Goal: Task Accomplishment & Management: Manage account settings

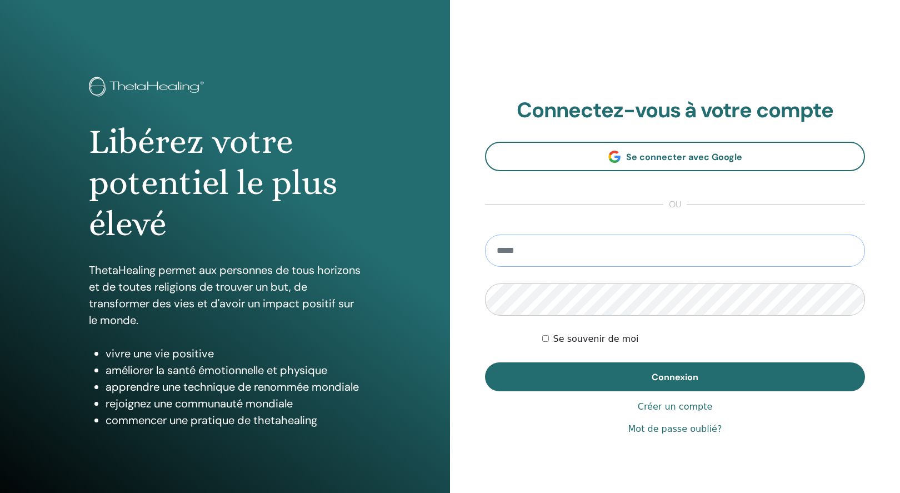
type input "**********"
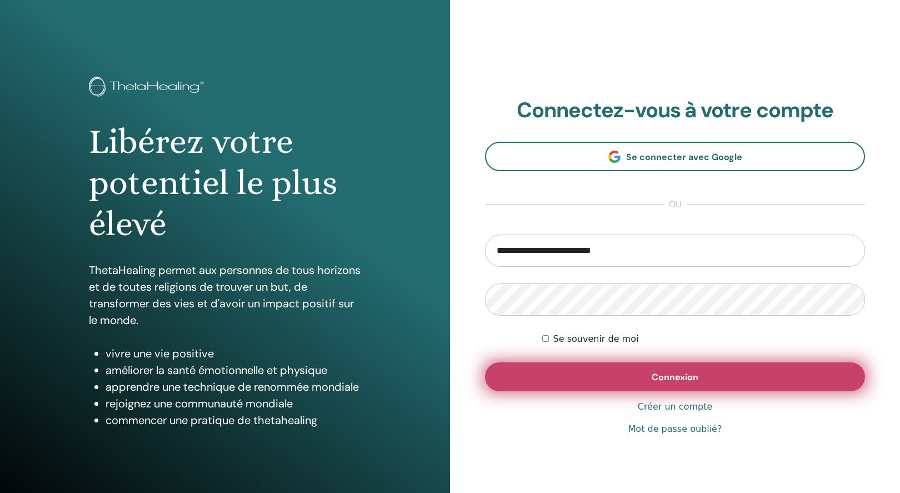
click at [666, 377] on span "Connexion" at bounding box center [675, 377] width 47 height 12
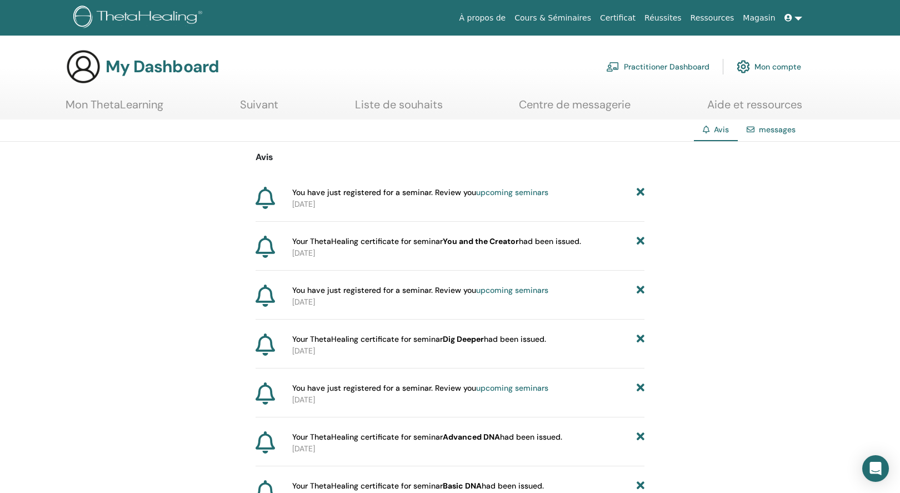
click at [146, 104] on link "Mon ThetaLearning" at bounding box center [115, 109] width 98 height 22
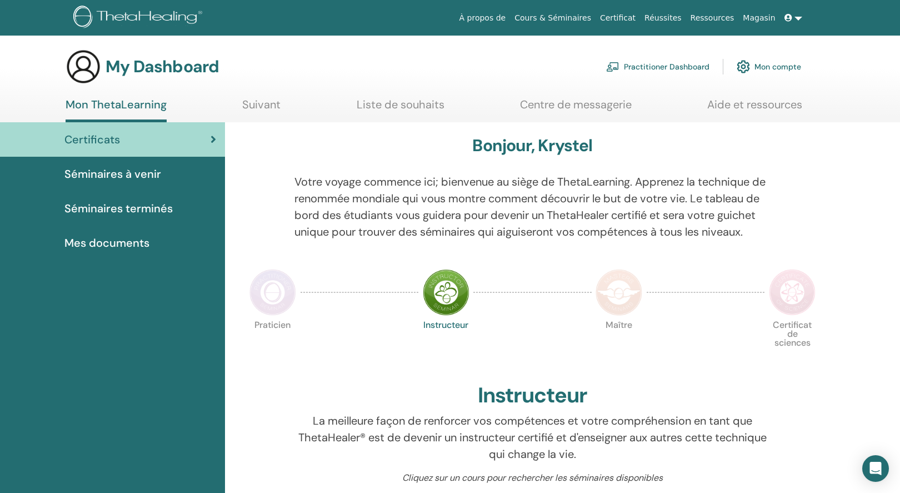
click at [129, 239] on span "Mes documents" at bounding box center [106, 243] width 85 height 17
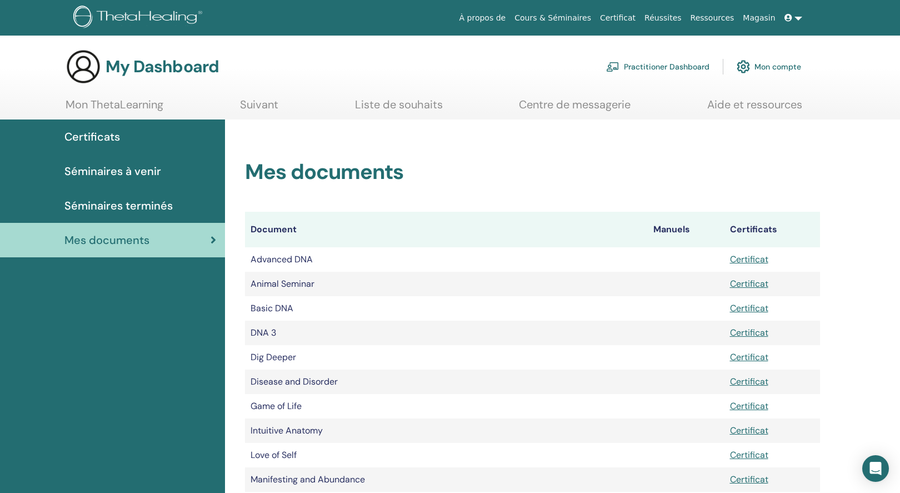
click at [682, 67] on link "Practitioner Dashboard" at bounding box center [657, 66] width 103 height 24
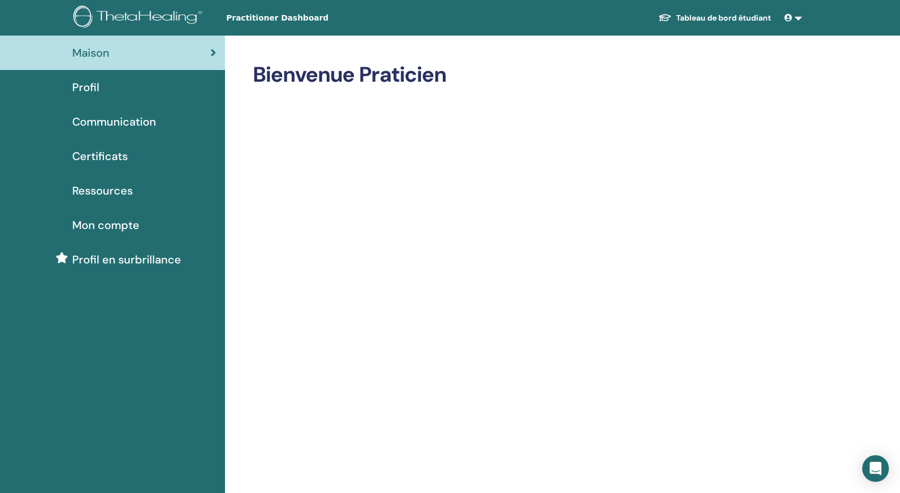
click at [89, 159] on span "Certificats" at bounding box center [100, 156] width 56 height 17
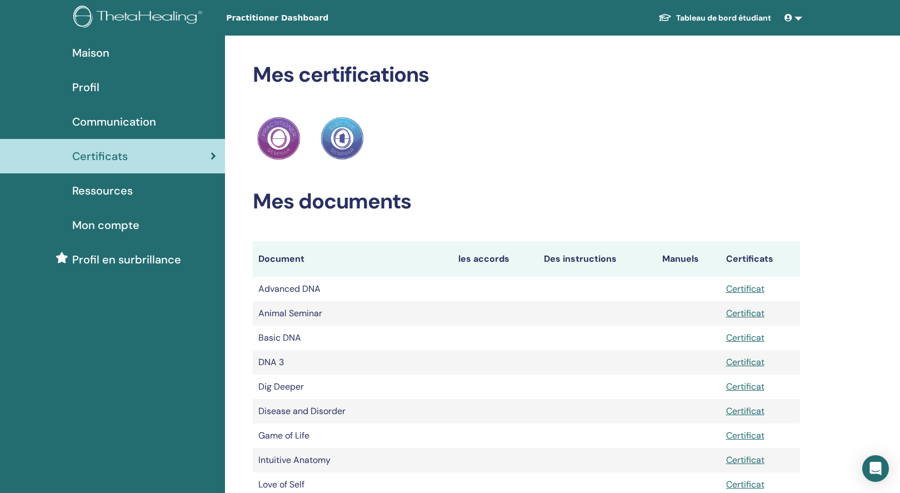
click at [86, 89] on span "Profil" at bounding box center [85, 87] width 27 height 17
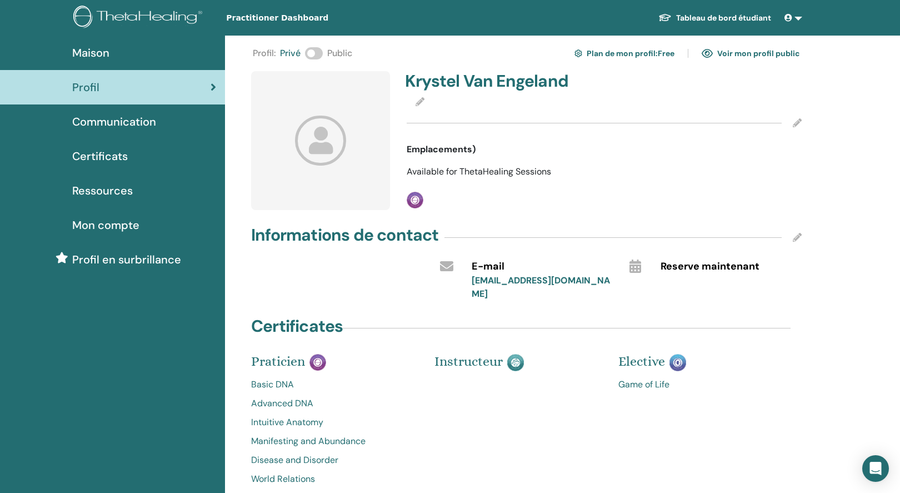
click at [315, 146] on icon at bounding box center [321, 140] width 52 height 49
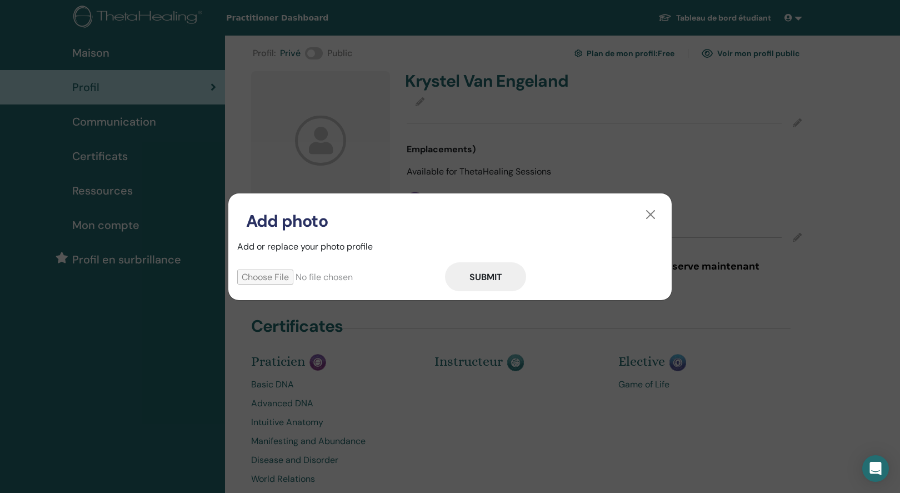
click at [275, 275] on input "file" at bounding box center [341, 277] width 208 height 15
type input "**********"
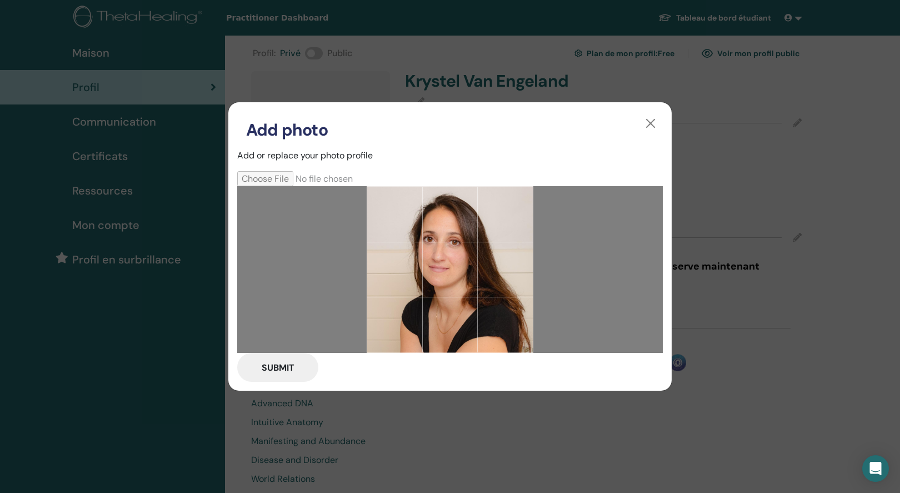
click at [303, 368] on button "Submit" at bounding box center [277, 367] width 81 height 29
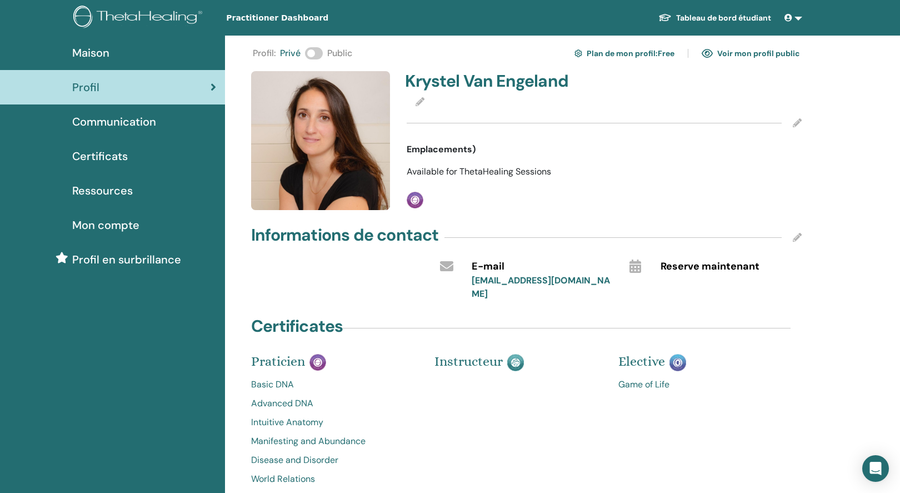
click at [319, 52] on span at bounding box center [314, 53] width 18 height 12
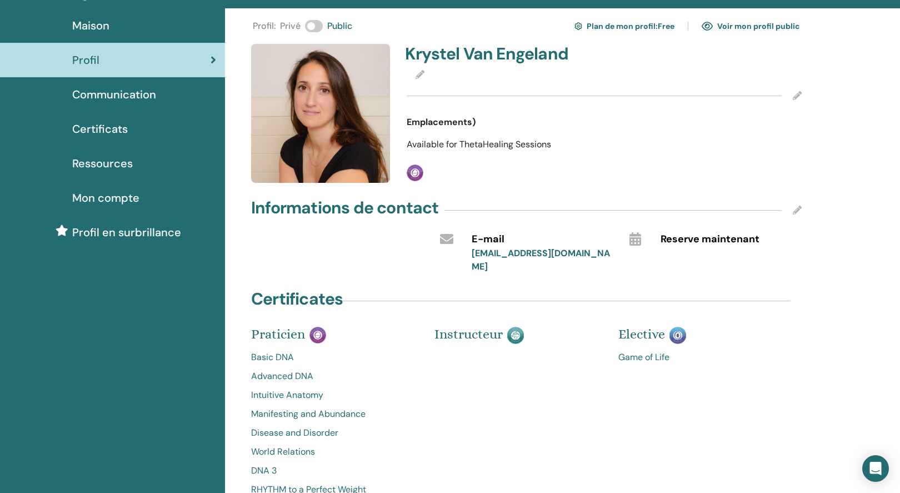
scroll to position [26, 0]
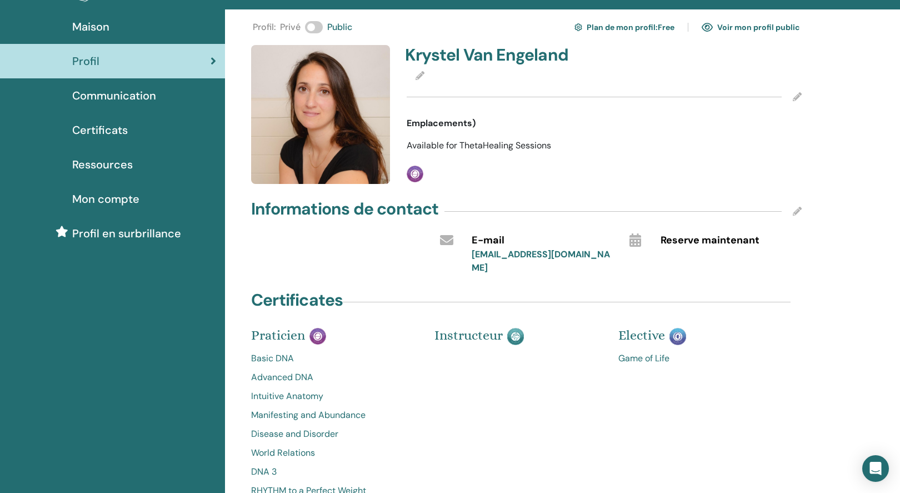
click at [99, 197] on span "Mon compte" at bounding box center [105, 199] width 67 height 17
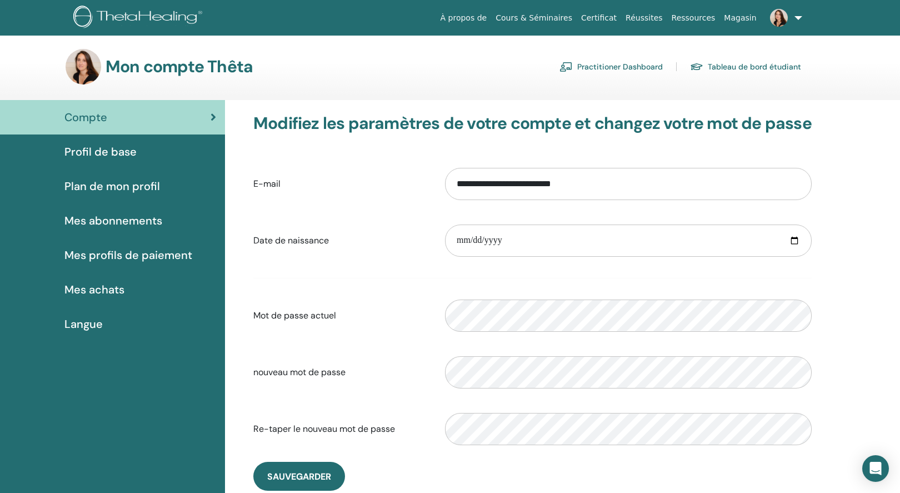
click at [95, 147] on span "Profil de base" at bounding box center [100, 151] width 72 height 17
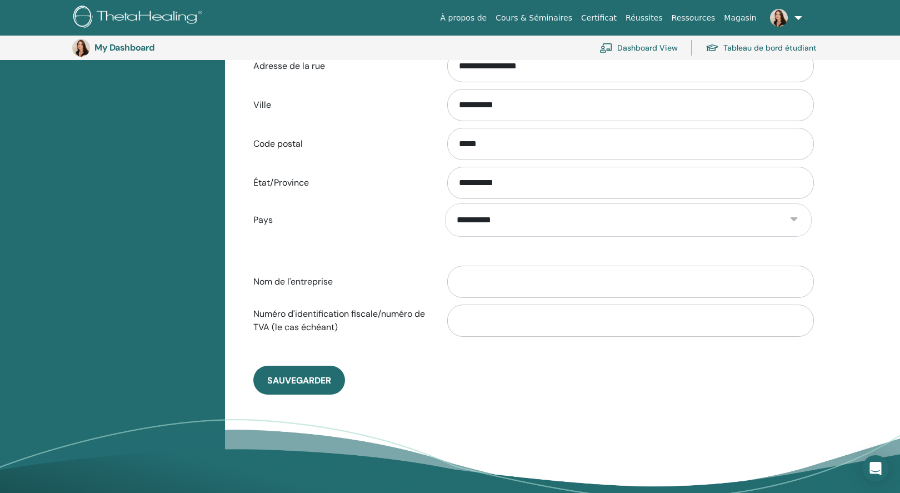
scroll to position [425, 0]
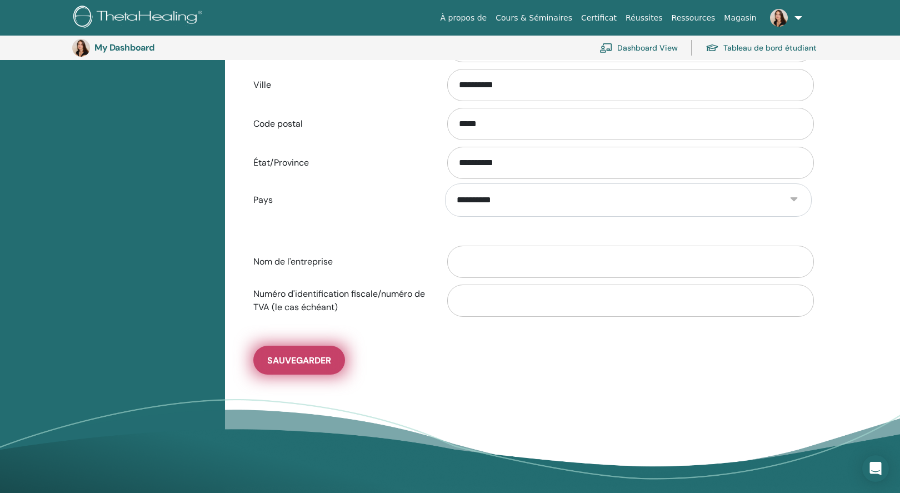
type input "**********"
click at [325, 363] on span "sauvegarder" at bounding box center [299, 361] width 64 height 12
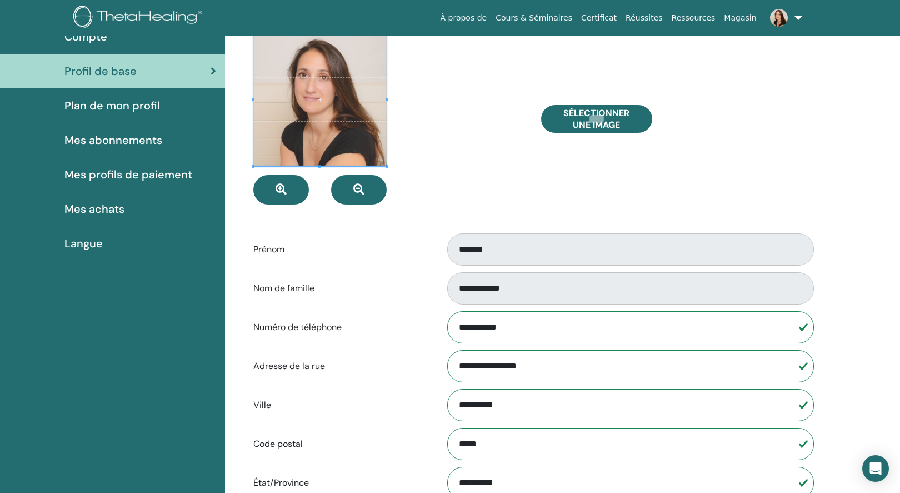
scroll to position [63, 0]
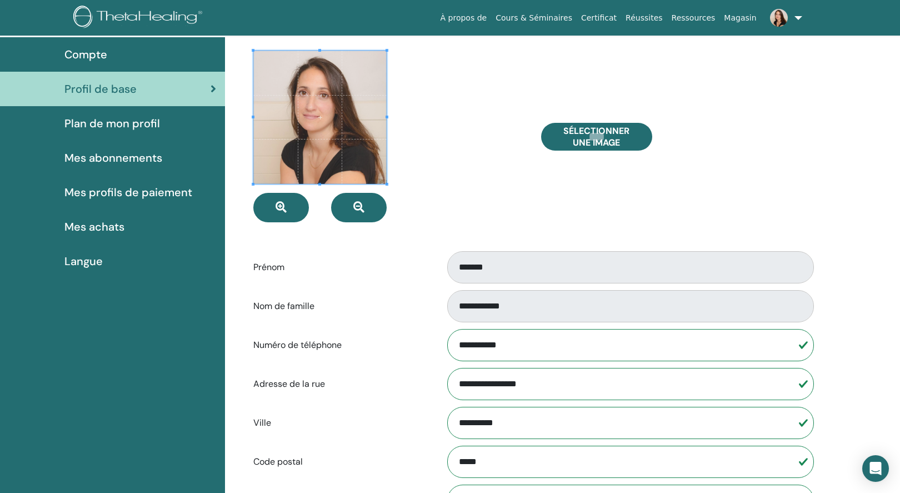
click at [104, 123] on span "Plan de mon profil" at bounding box center [112, 123] width 96 height 17
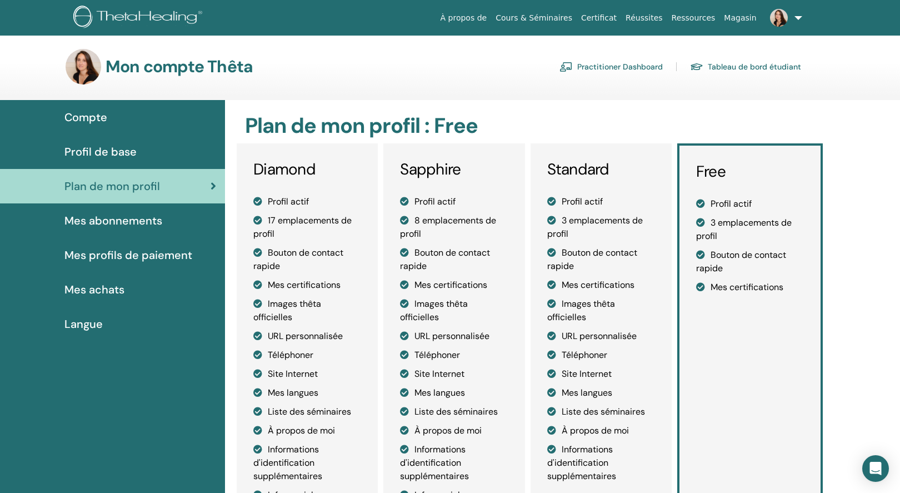
click at [107, 222] on span "Mes abonnements" at bounding box center [113, 220] width 98 height 17
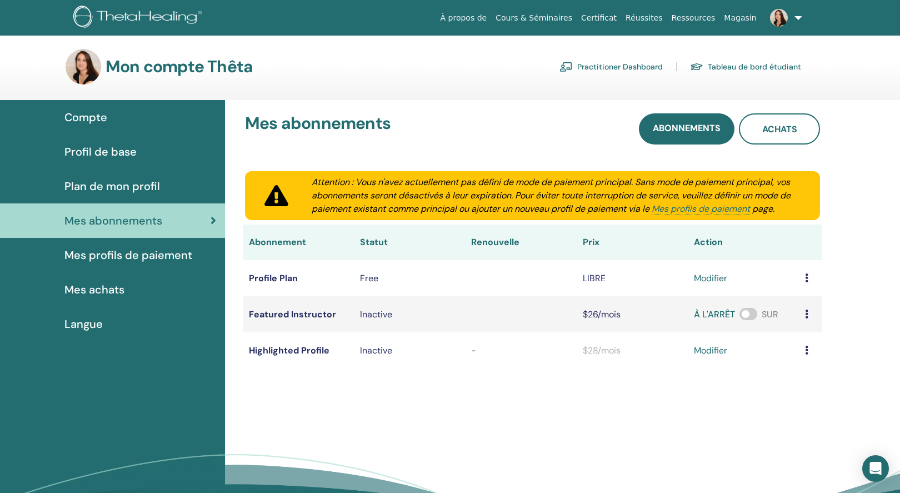
click at [109, 257] on span "Mes profils de paiement" at bounding box center [128, 255] width 128 height 17
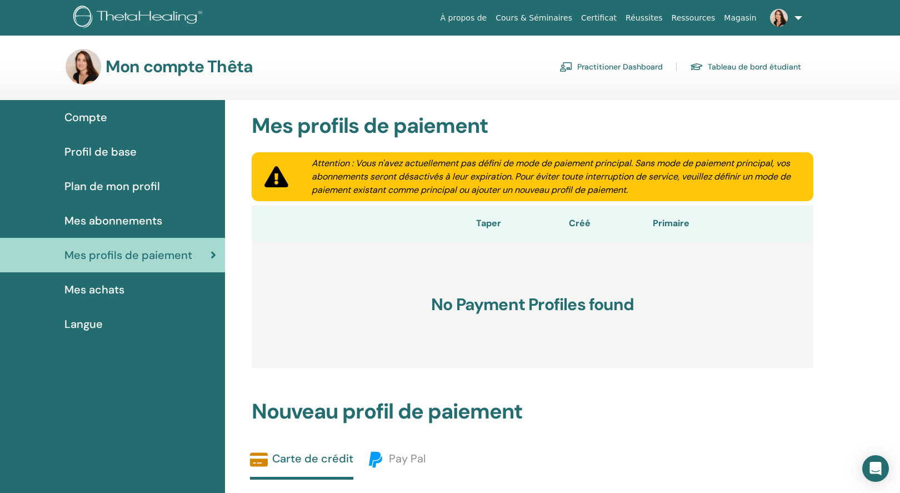
click at [110, 288] on span "Mes achats" at bounding box center [94, 289] width 60 height 17
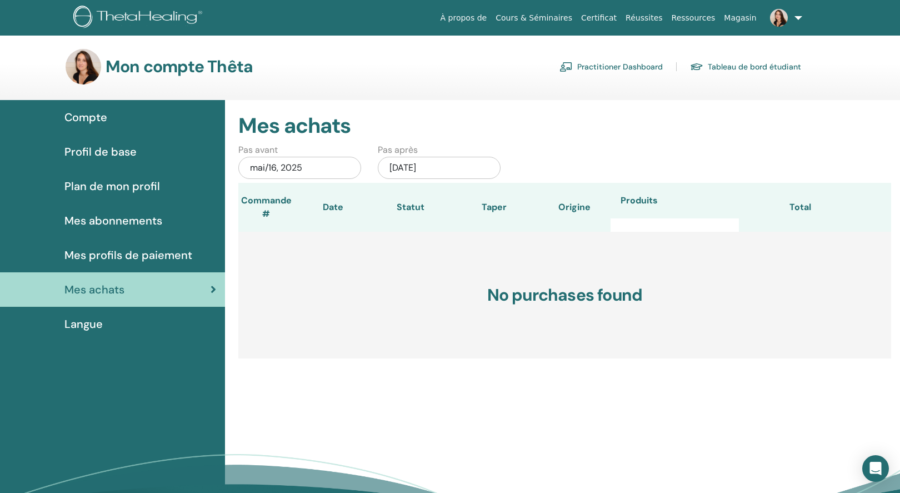
click at [108, 329] on div "Langue" at bounding box center [112, 324] width 207 height 17
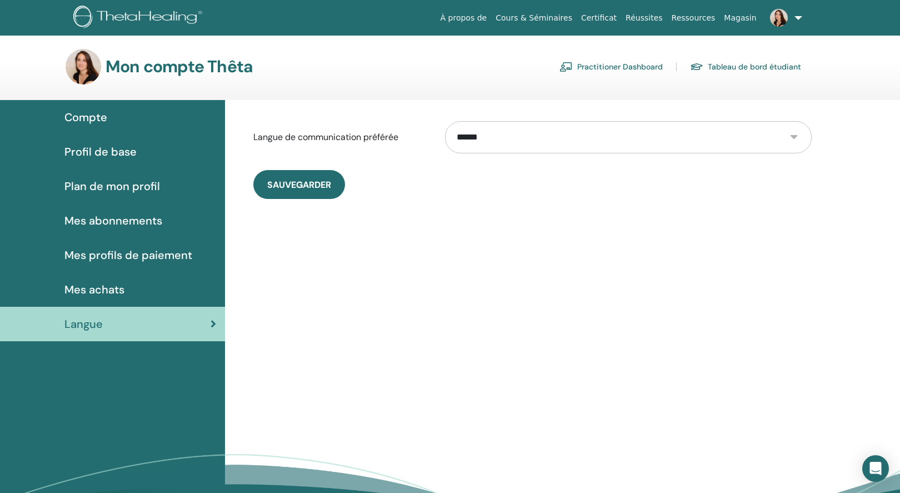
click at [81, 120] on span "Compte" at bounding box center [85, 117] width 43 height 17
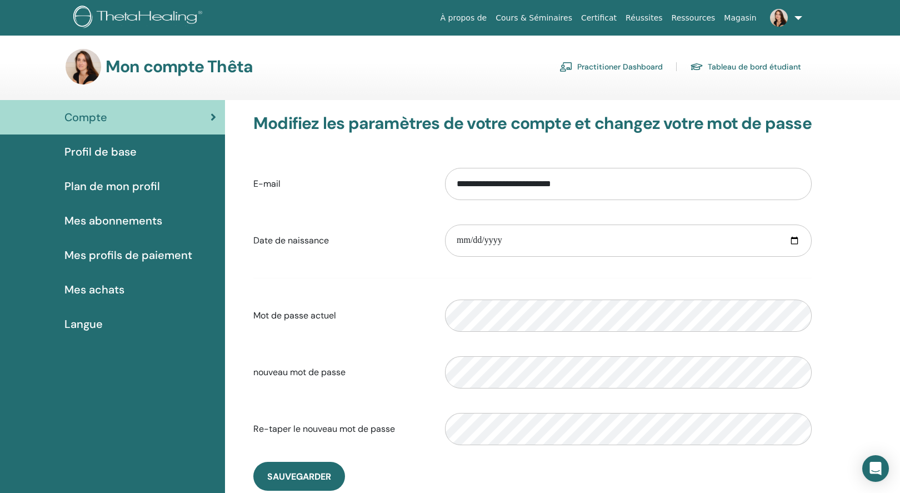
click at [642, 64] on link "Practitioner Dashboard" at bounding box center [611, 67] width 103 height 18
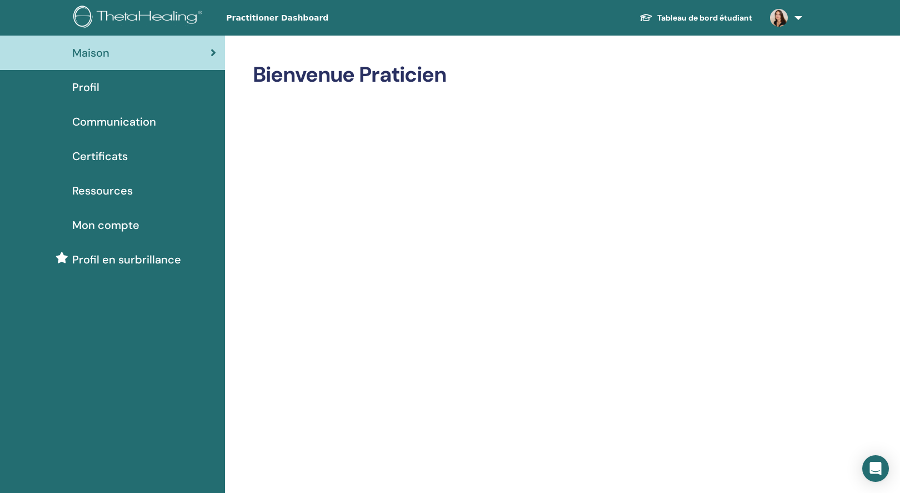
click at [85, 86] on span "Profil" at bounding box center [85, 87] width 27 height 17
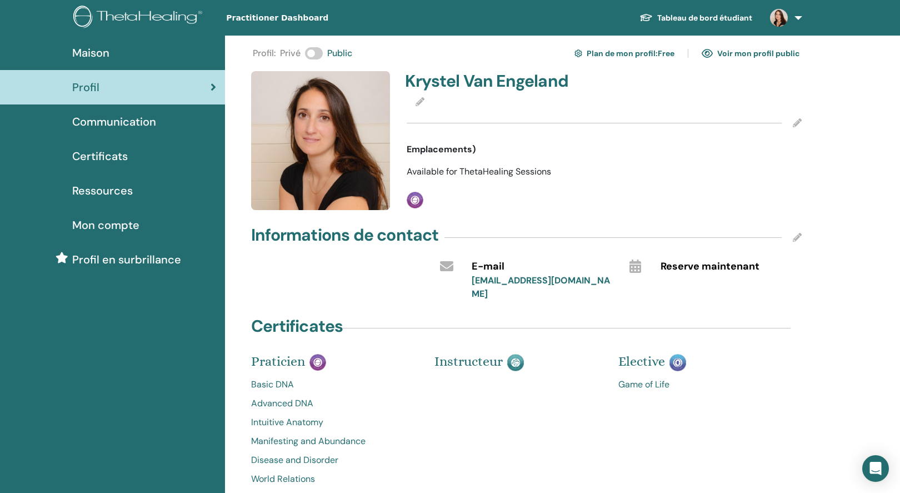
click at [99, 120] on span "Communication" at bounding box center [114, 121] width 84 height 17
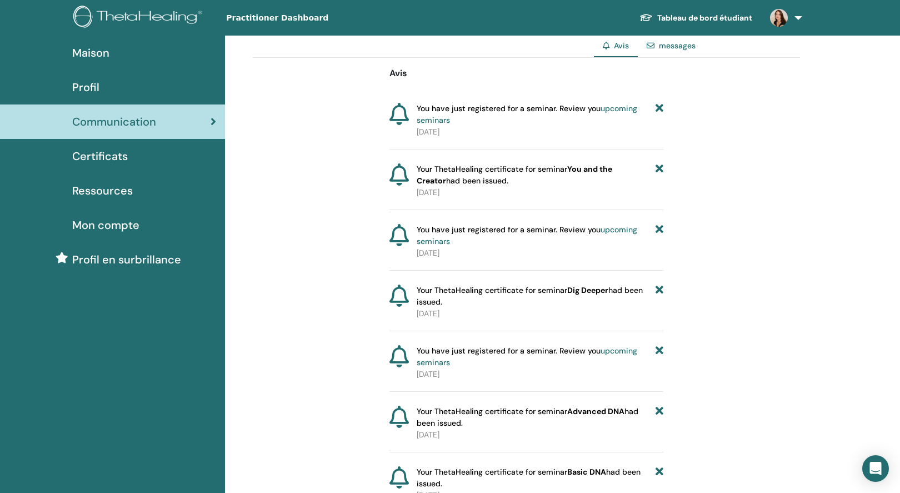
click at [103, 154] on span "Certificats" at bounding box center [100, 156] width 56 height 17
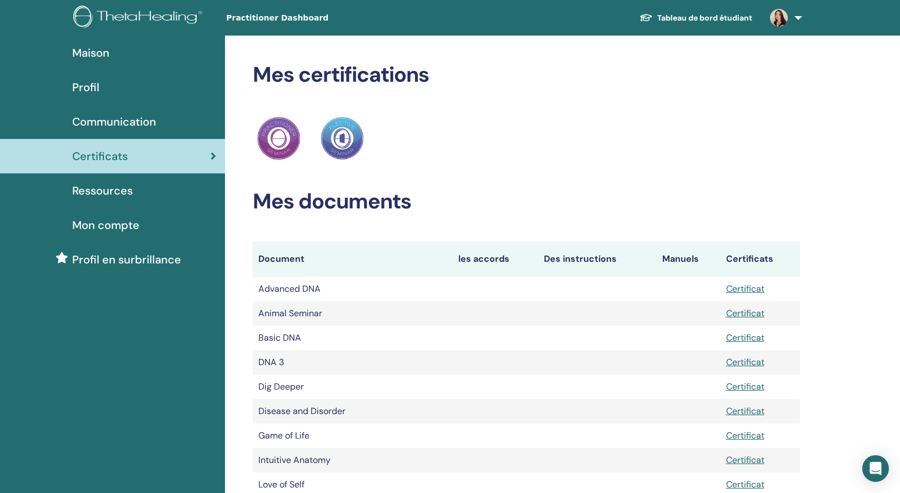
click at [115, 193] on span "Ressources" at bounding box center [102, 190] width 61 height 17
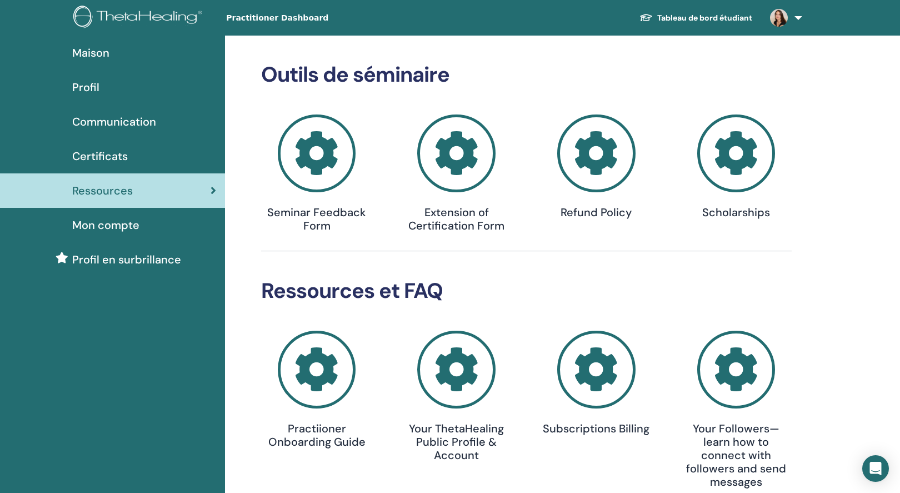
click at [754, 167] on icon at bounding box center [736, 153] width 78 height 78
click at [124, 223] on span "Mon compte" at bounding box center [105, 225] width 67 height 17
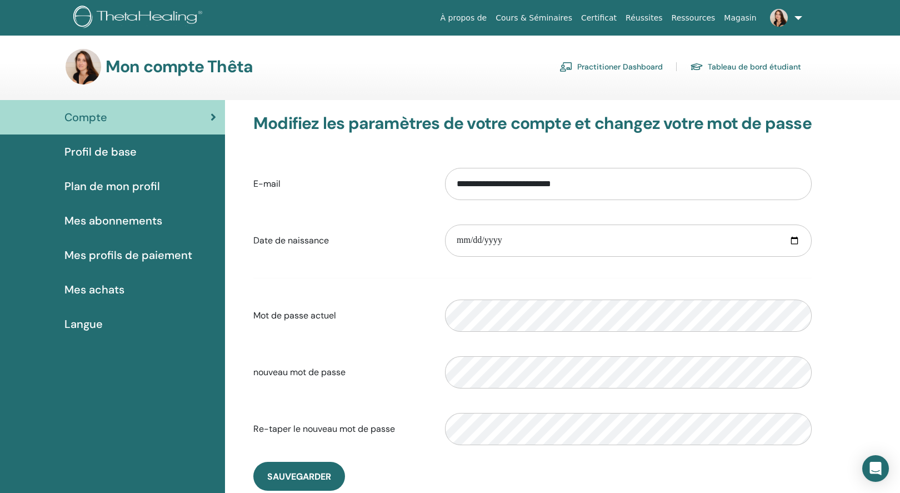
click at [99, 148] on span "Profil de base" at bounding box center [100, 151] width 72 height 17
